Goal: Information Seeking & Learning: Learn about a topic

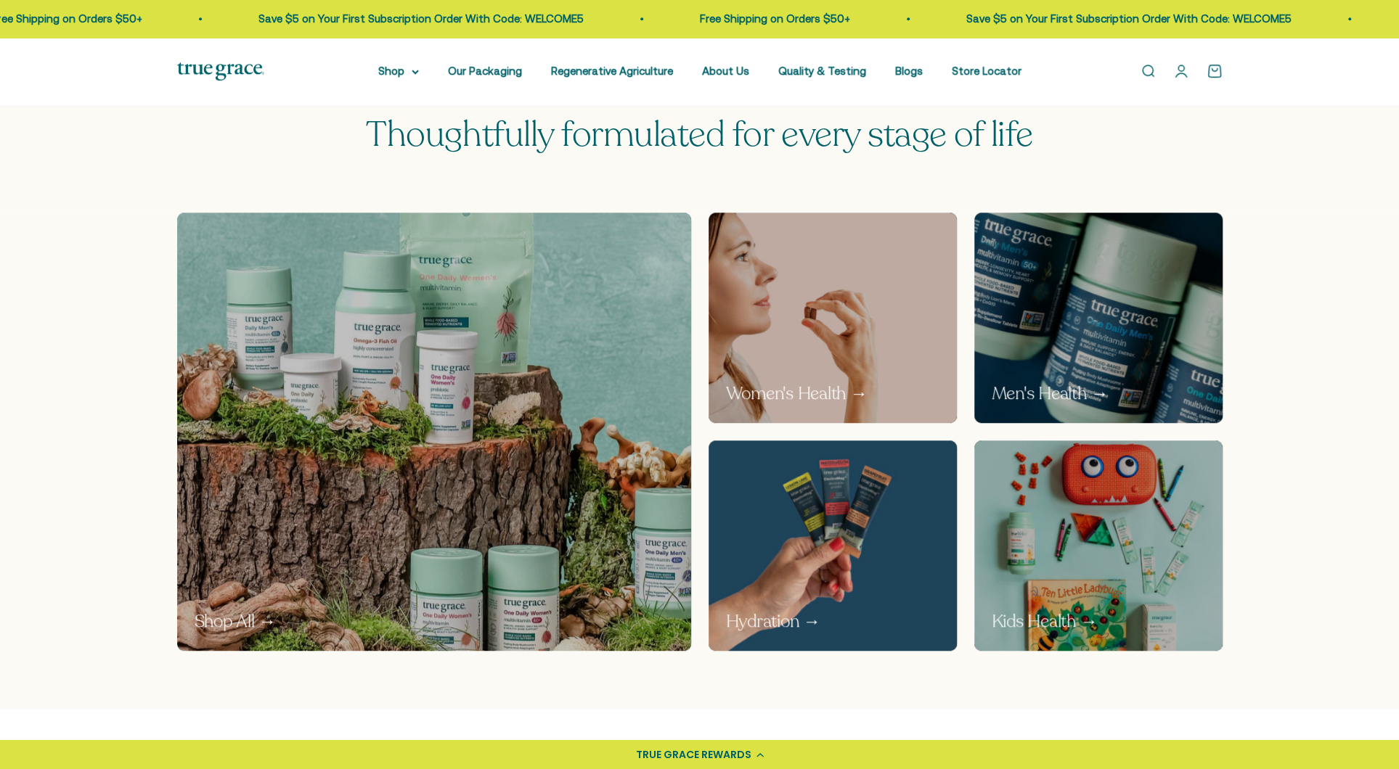
scroll to position [871, 0]
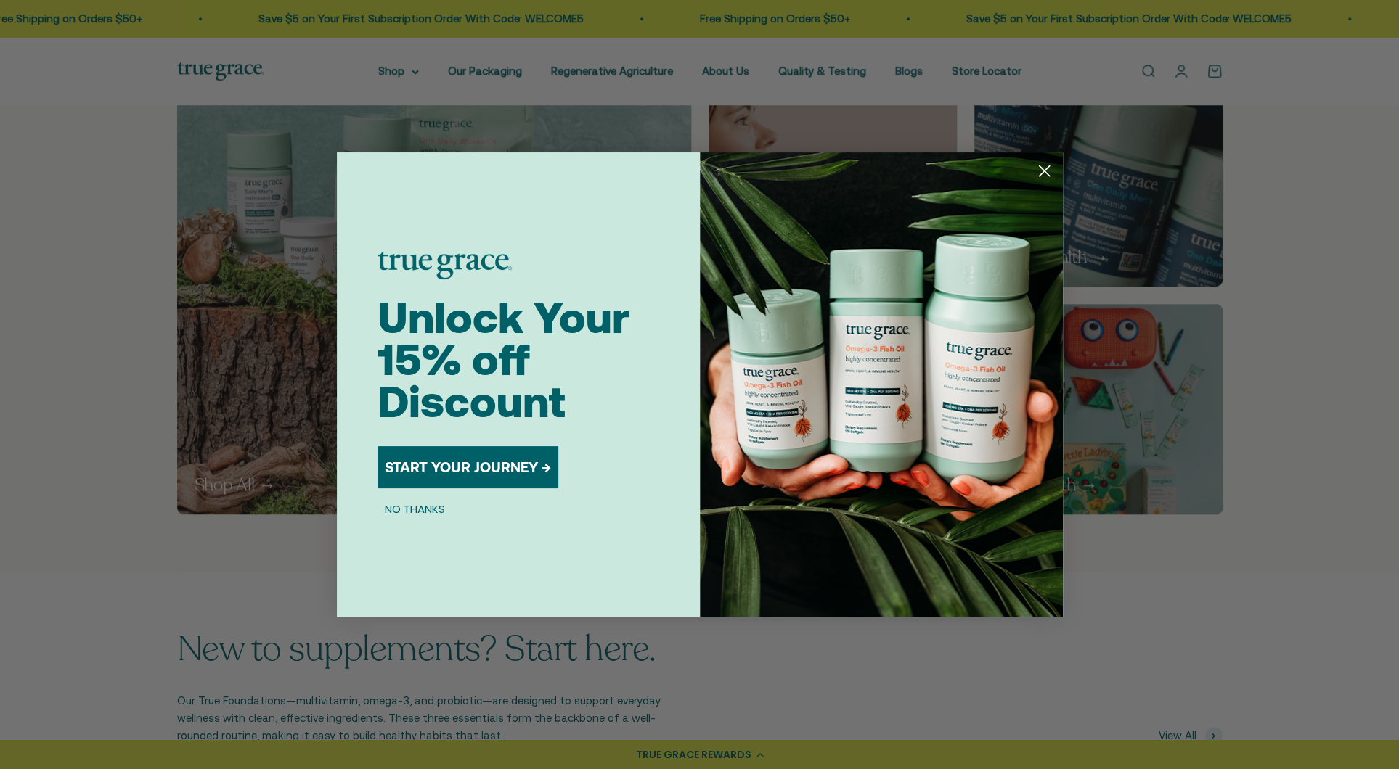
click at [1042, 168] on circle "Close dialog" at bounding box center [1043, 171] width 24 height 24
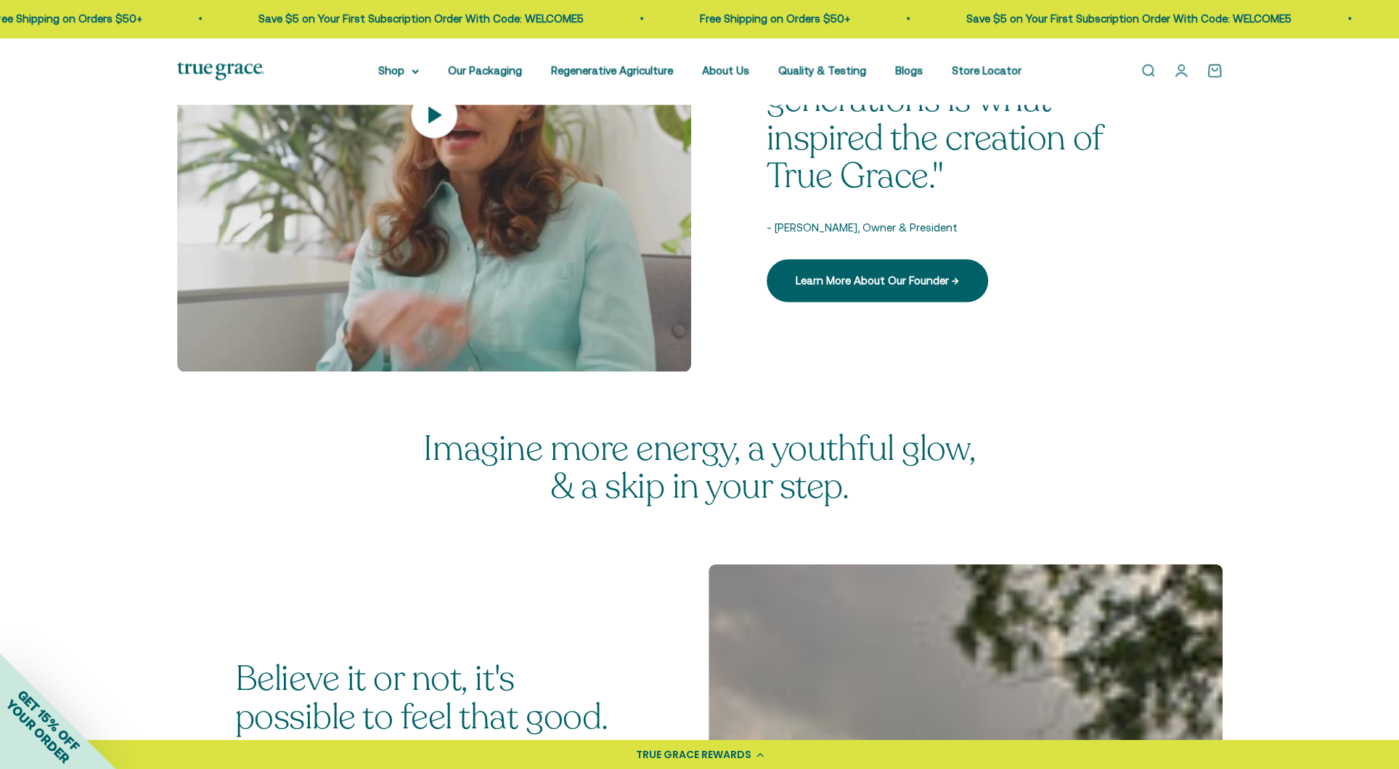
scroll to position [2250, 0]
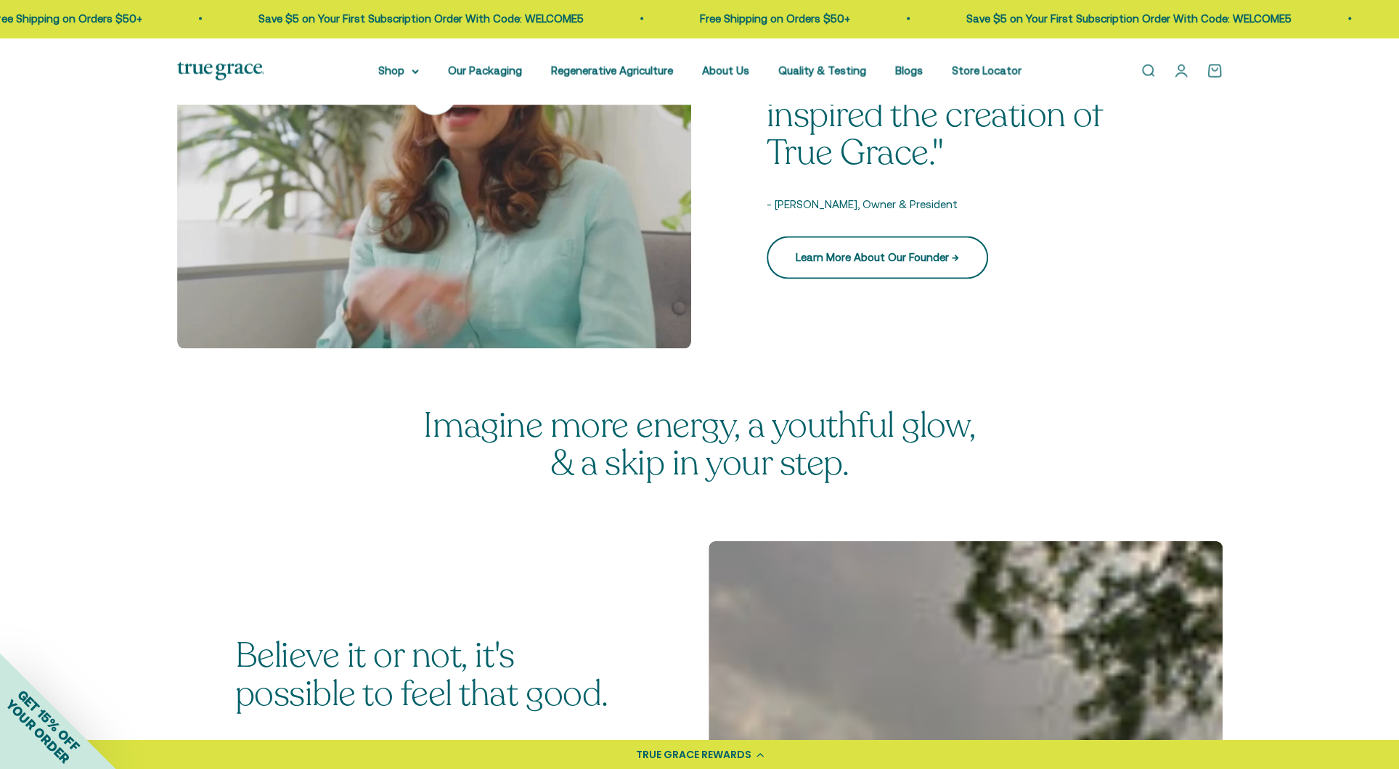
click at [880, 255] on link "Learn More About Our Founder →" at bounding box center [876, 258] width 221 height 42
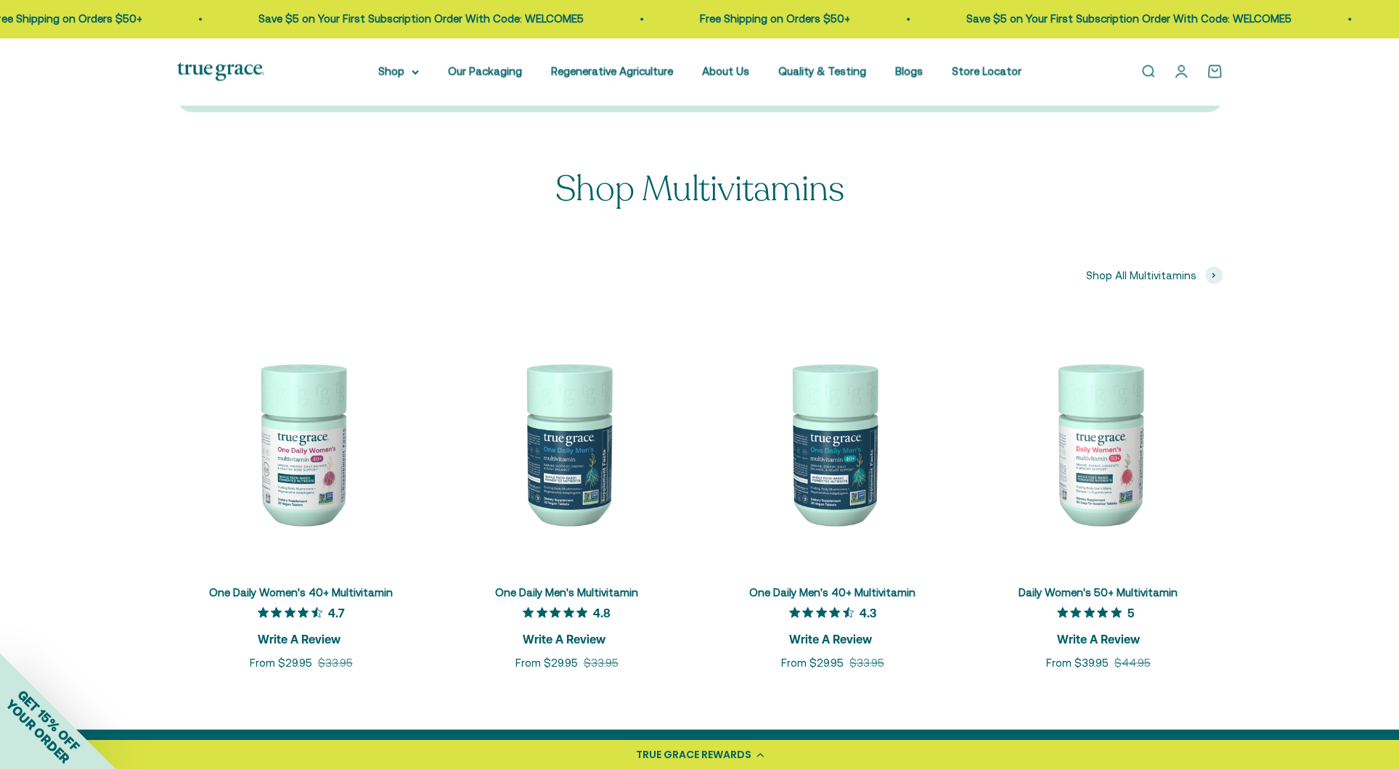
scroll to position [2395, 0]
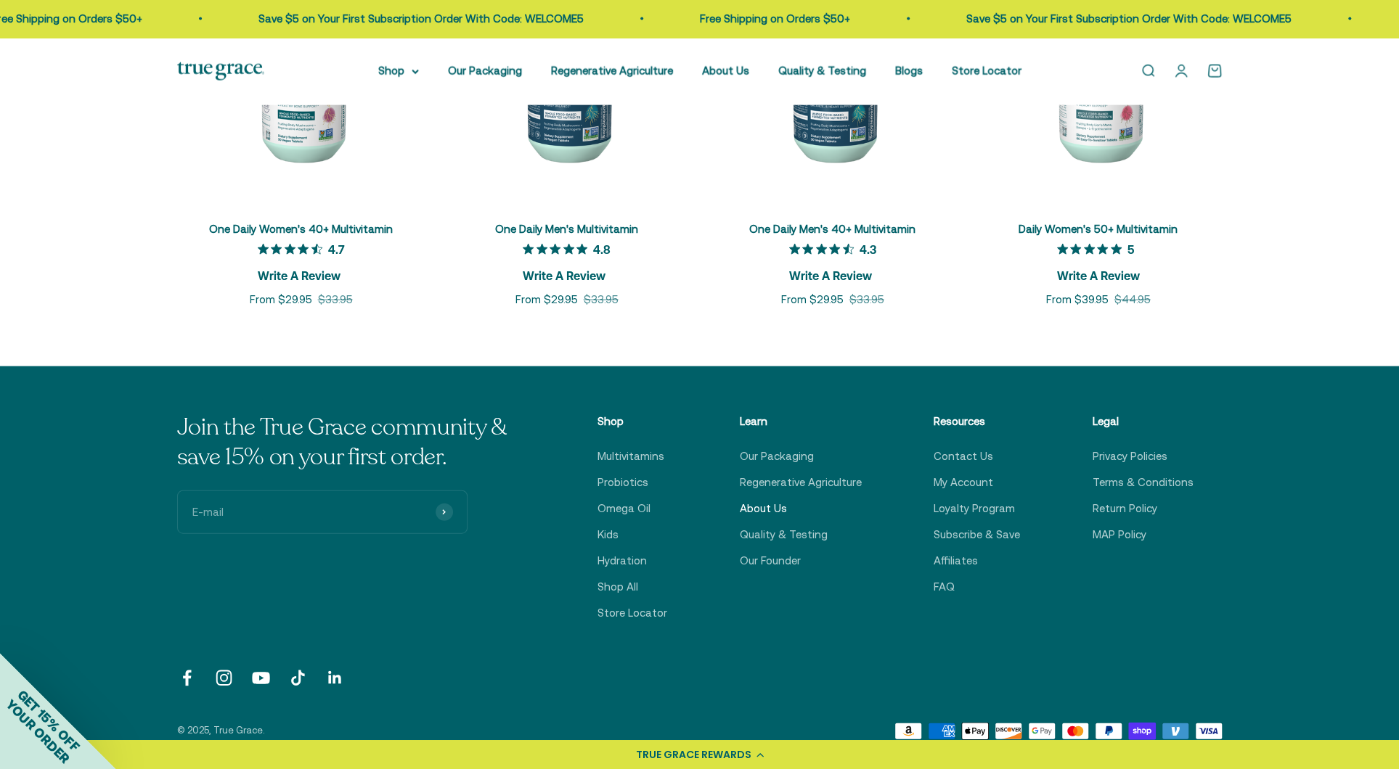
click at [769, 500] on link "About Us" at bounding box center [762, 508] width 47 height 17
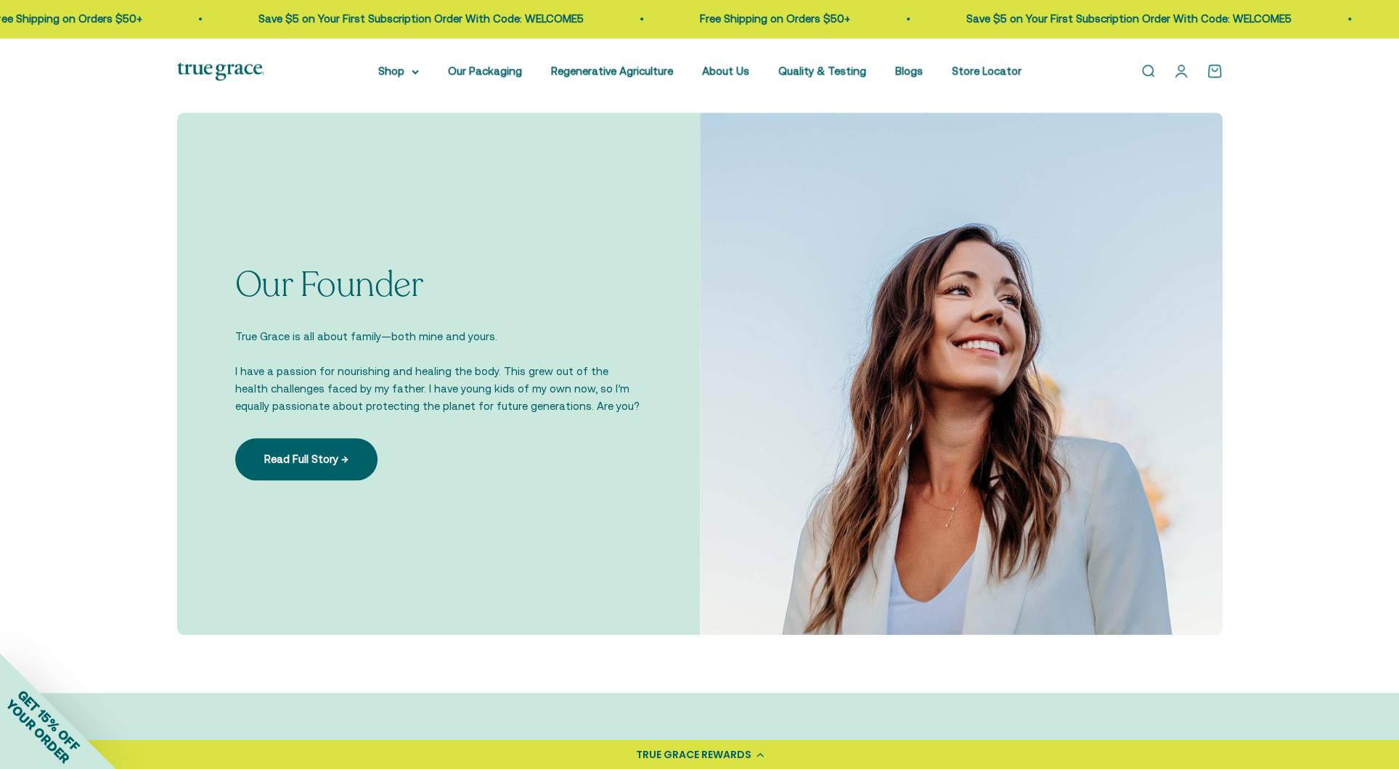
scroll to position [944, 0]
click at [293, 462] on link "Read Full Story →" at bounding box center [306, 458] width 142 height 42
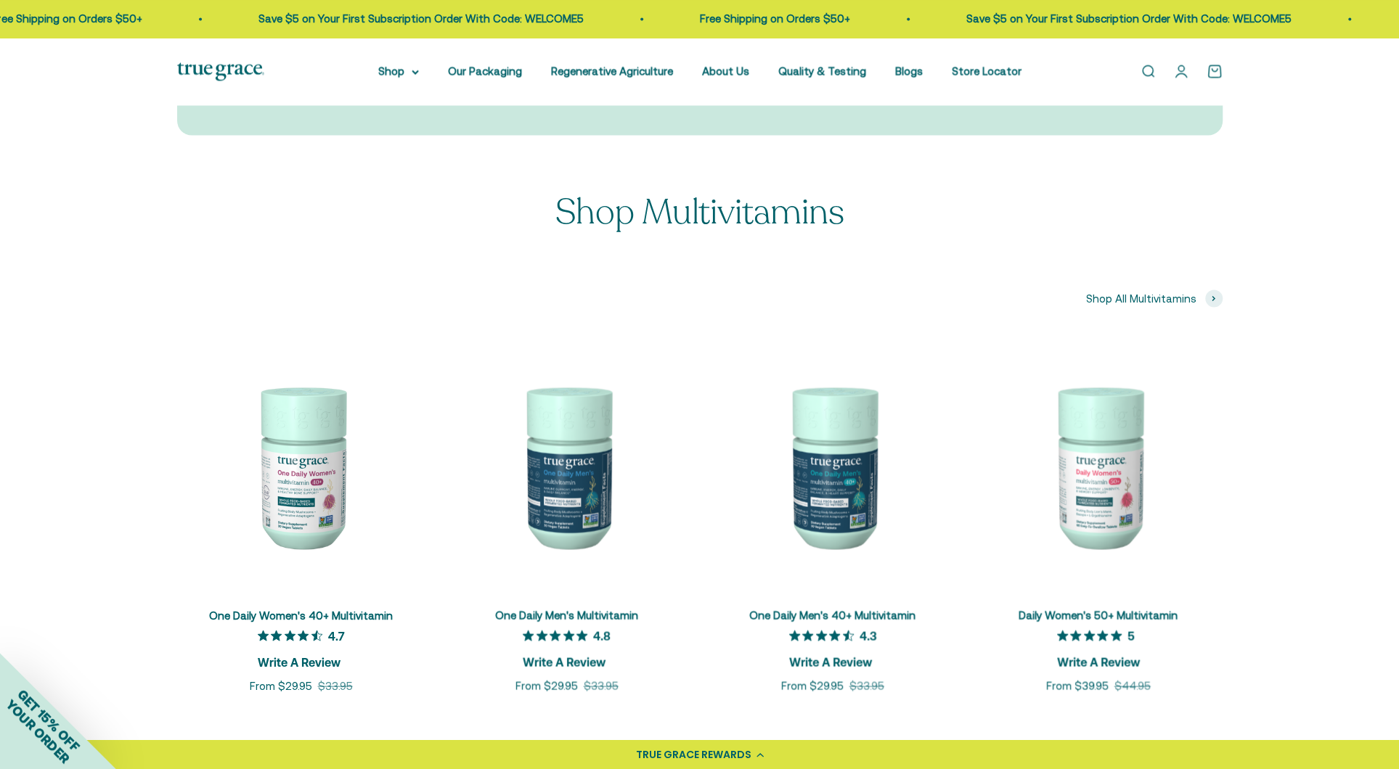
scroll to position [2105, 0]
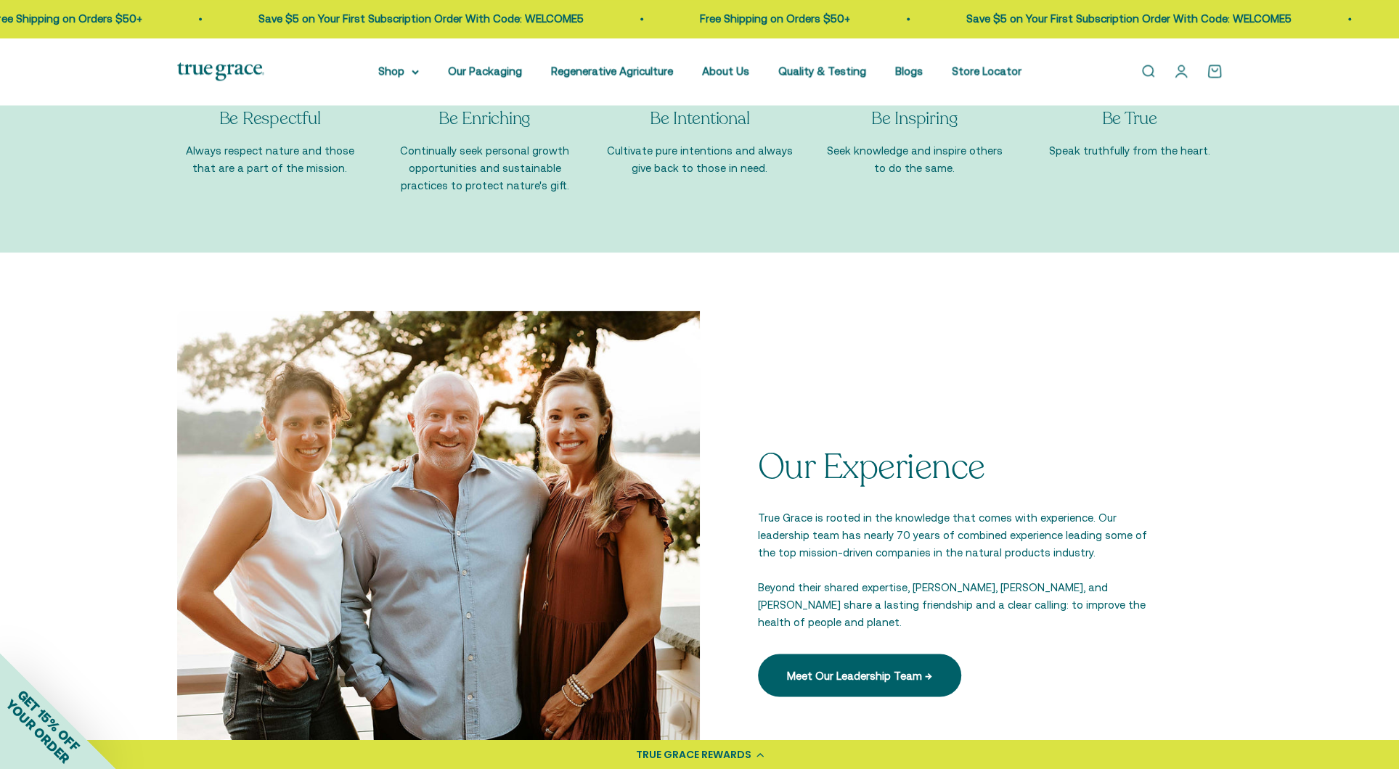
scroll to position [1960, 0]
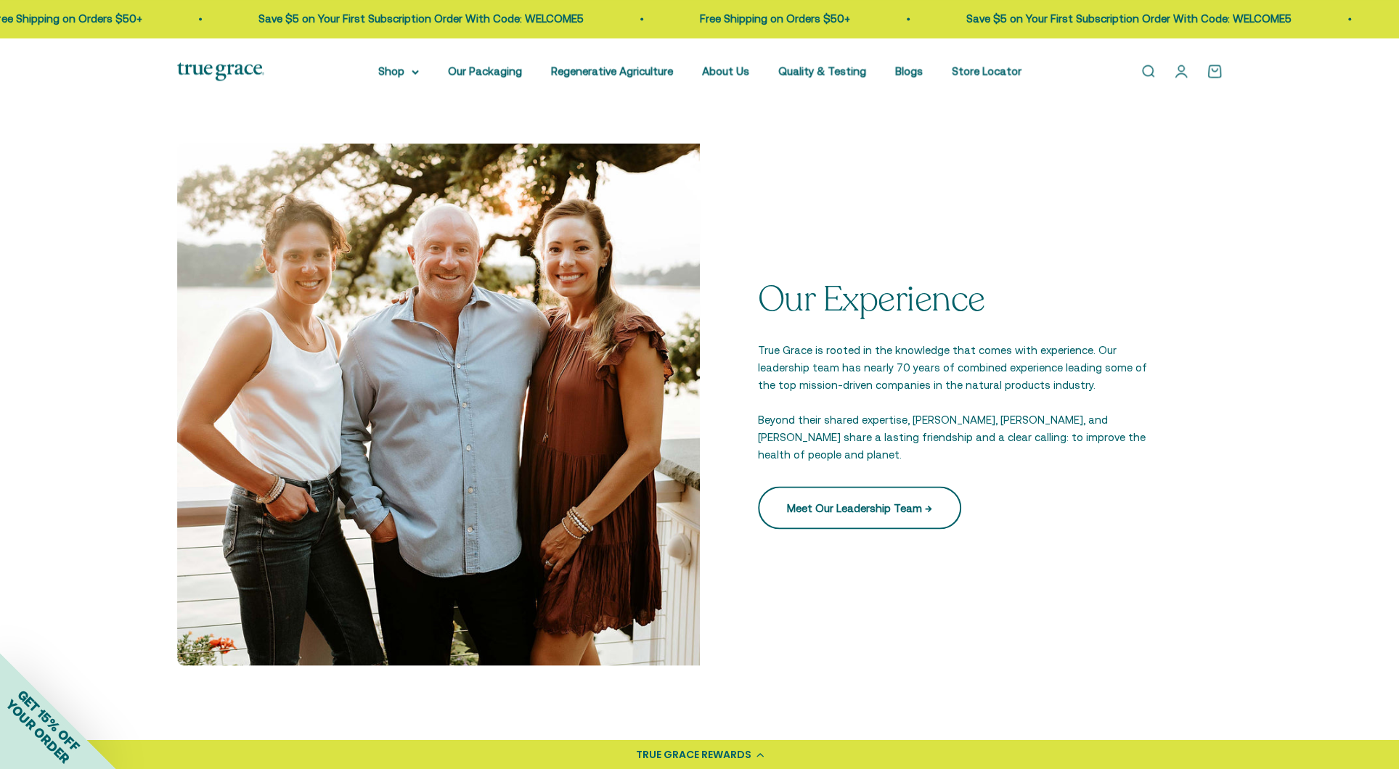
click at [869, 495] on link "Meet Our Leadership Team →" at bounding box center [859, 507] width 203 height 42
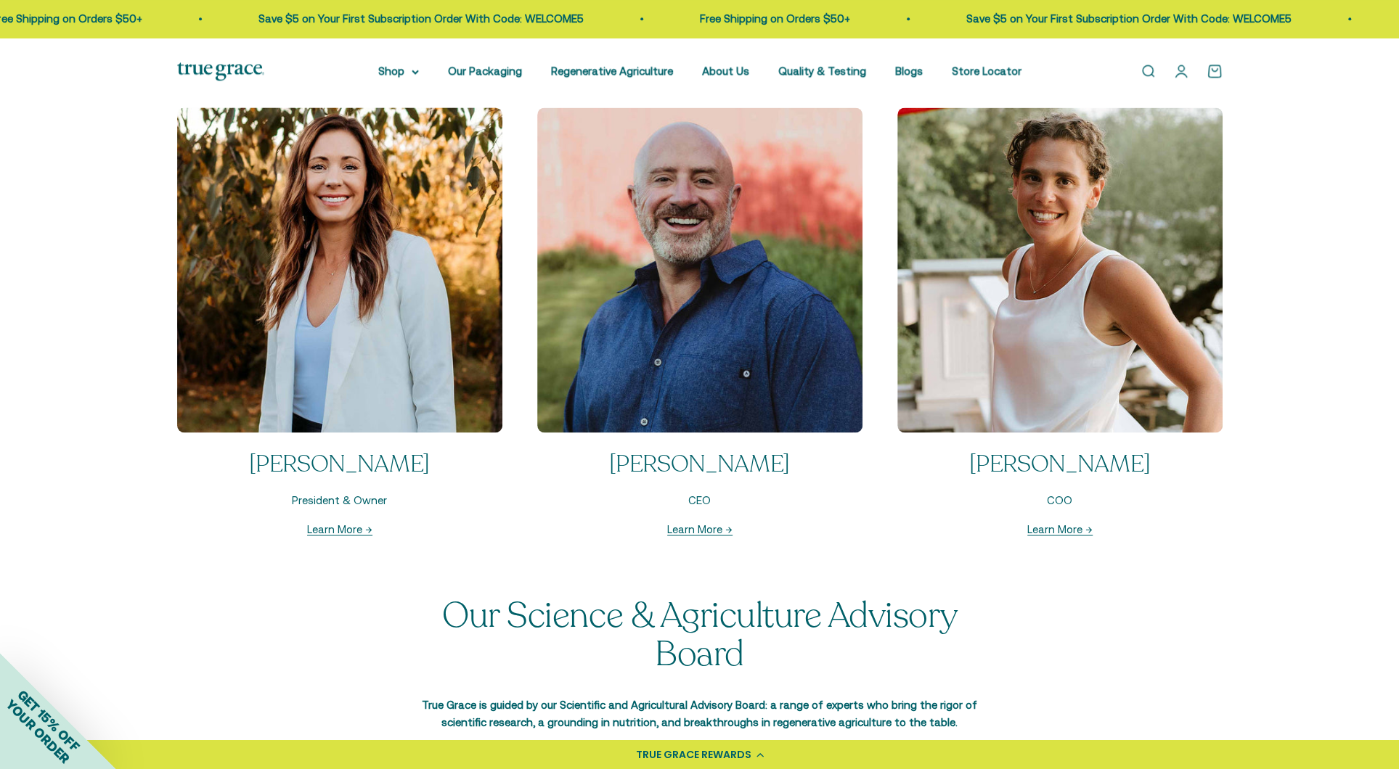
scroll to position [1597, 0]
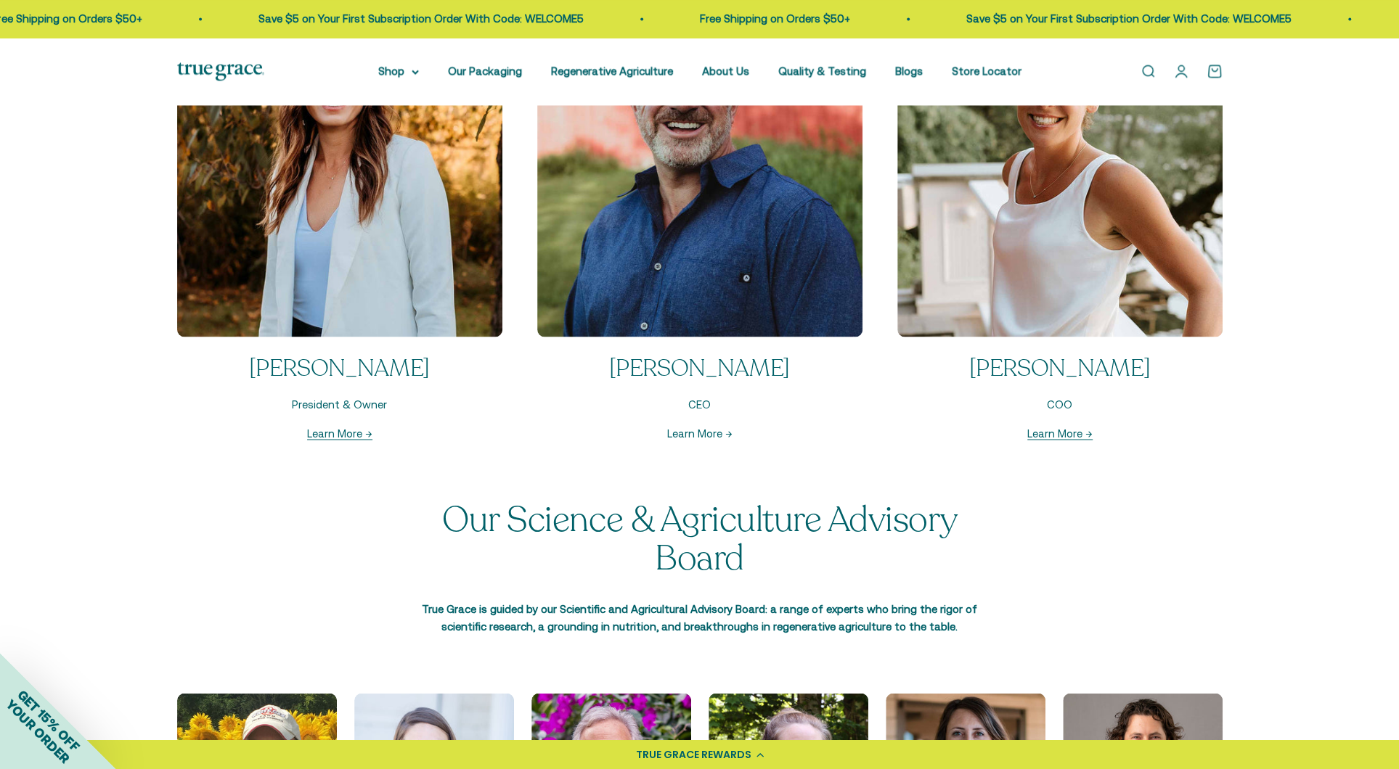
click at [708, 435] on link "Learn More →" at bounding box center [699, 434] width 65 height 12
click at [1041, 433] on link "Learn More →" at bounding box center [1059, 434] width 65 height 12
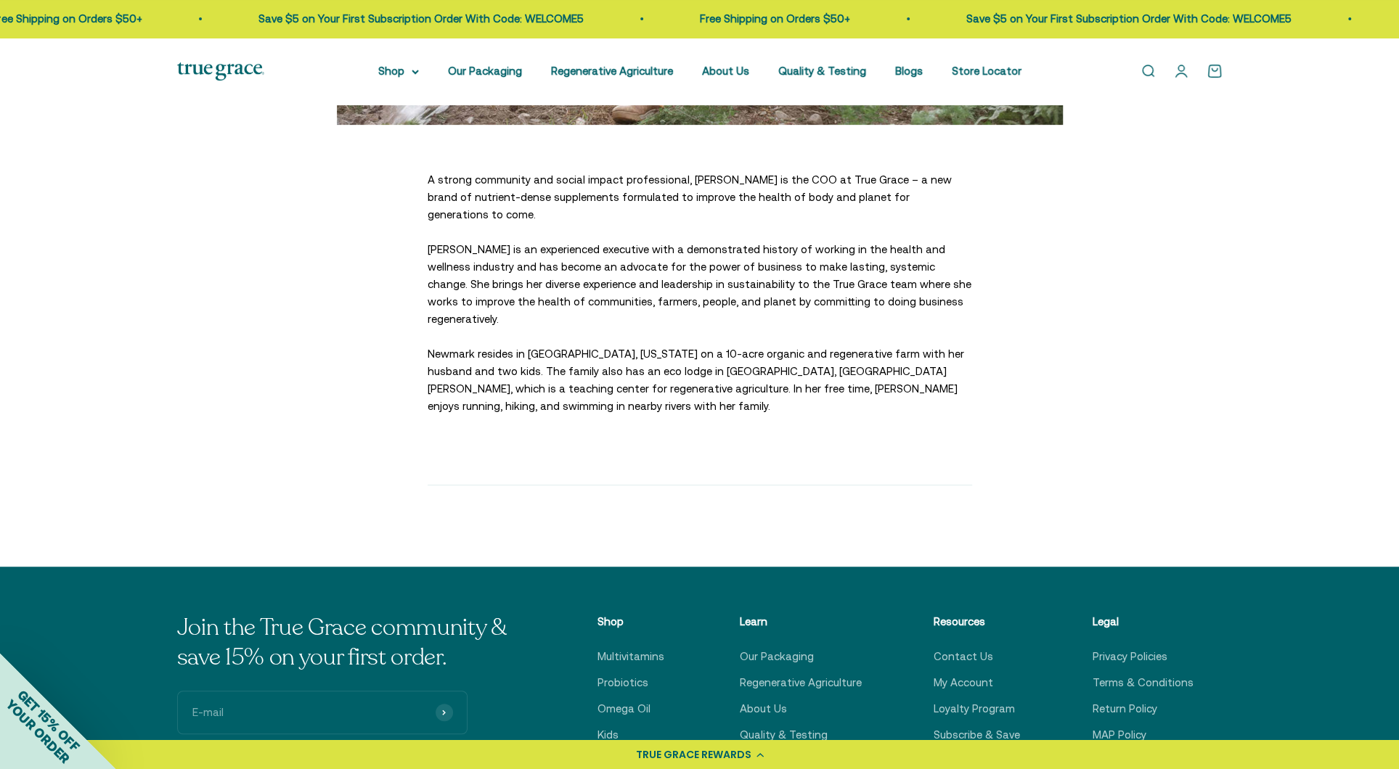
scroll to position [581, 0]
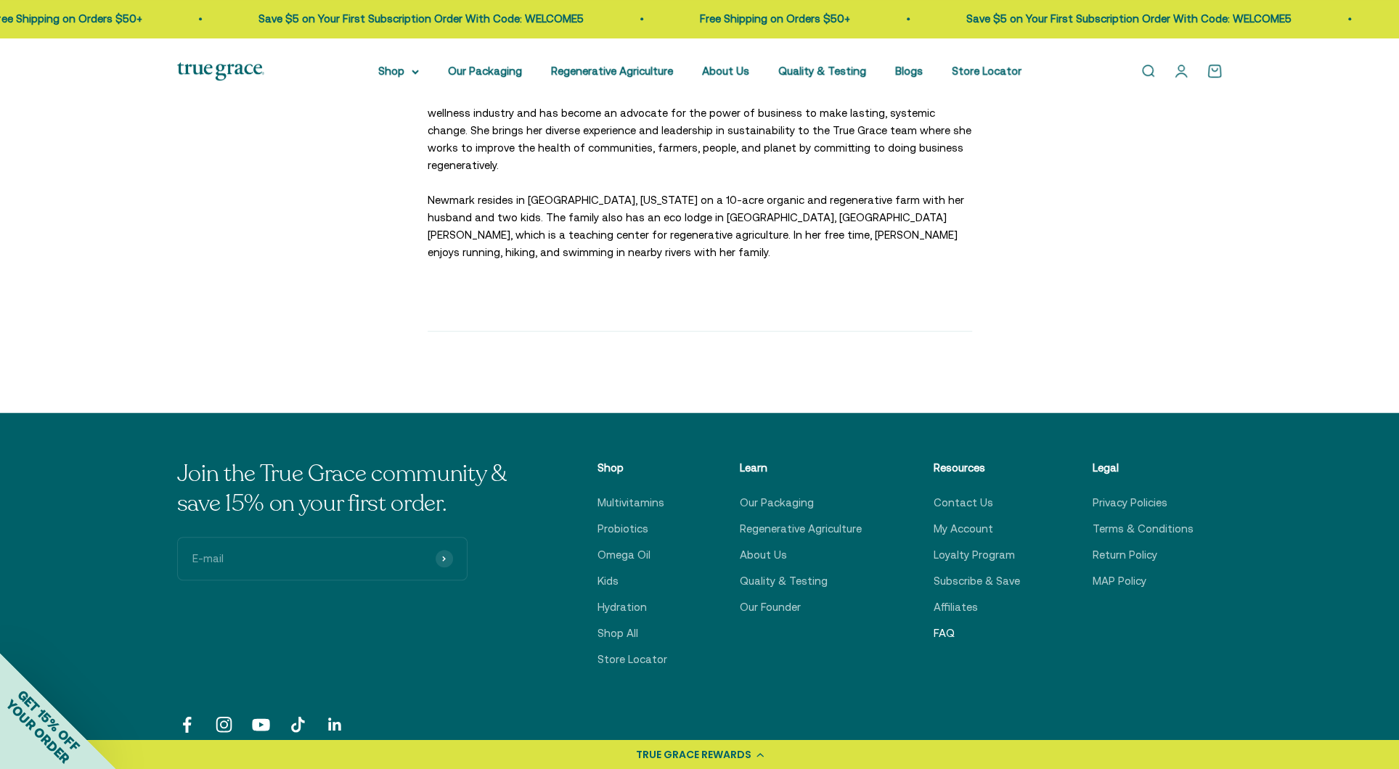
click at [951, 625] on link "FAQ" at bounding box center [943, 633] width 21 height 17
